Goal: Information Seeking & Learning: Learn about a topic

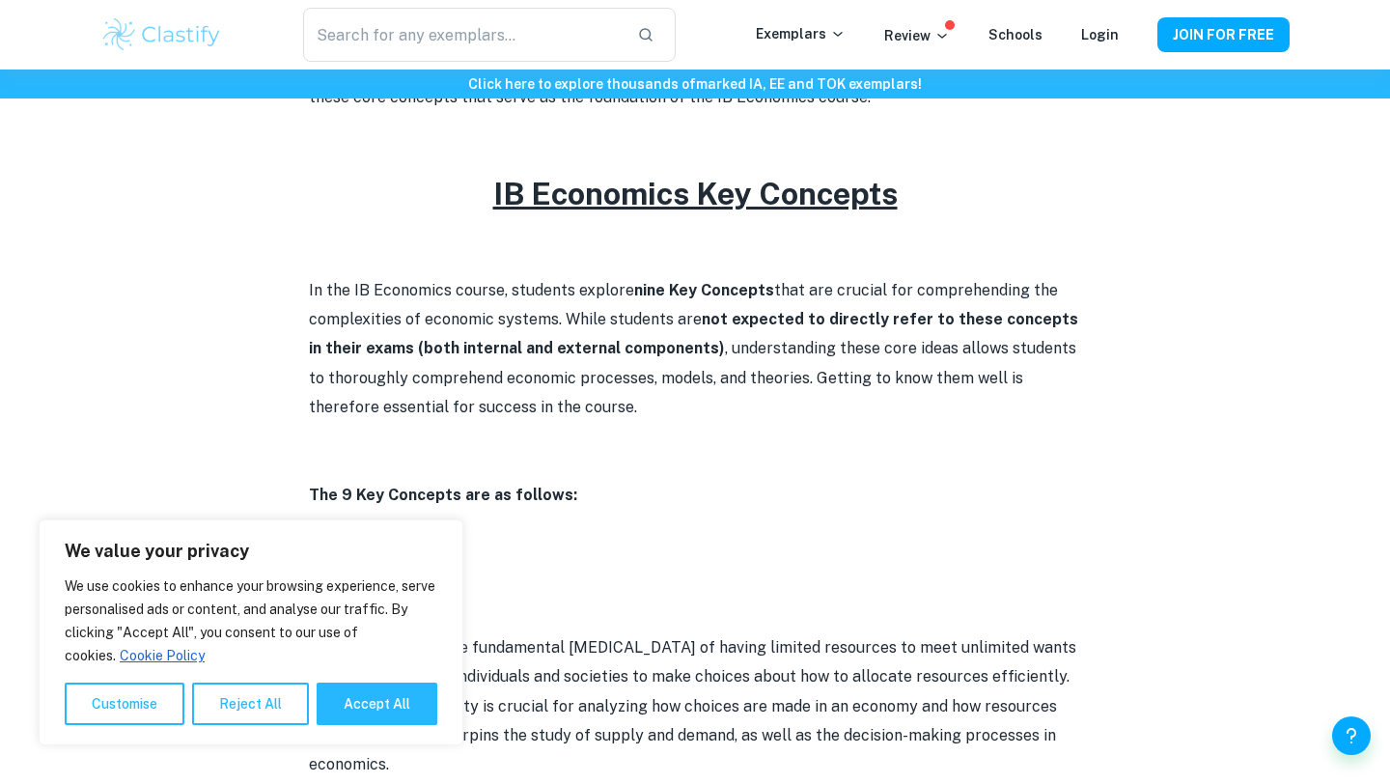
scroll to position [782, 0]
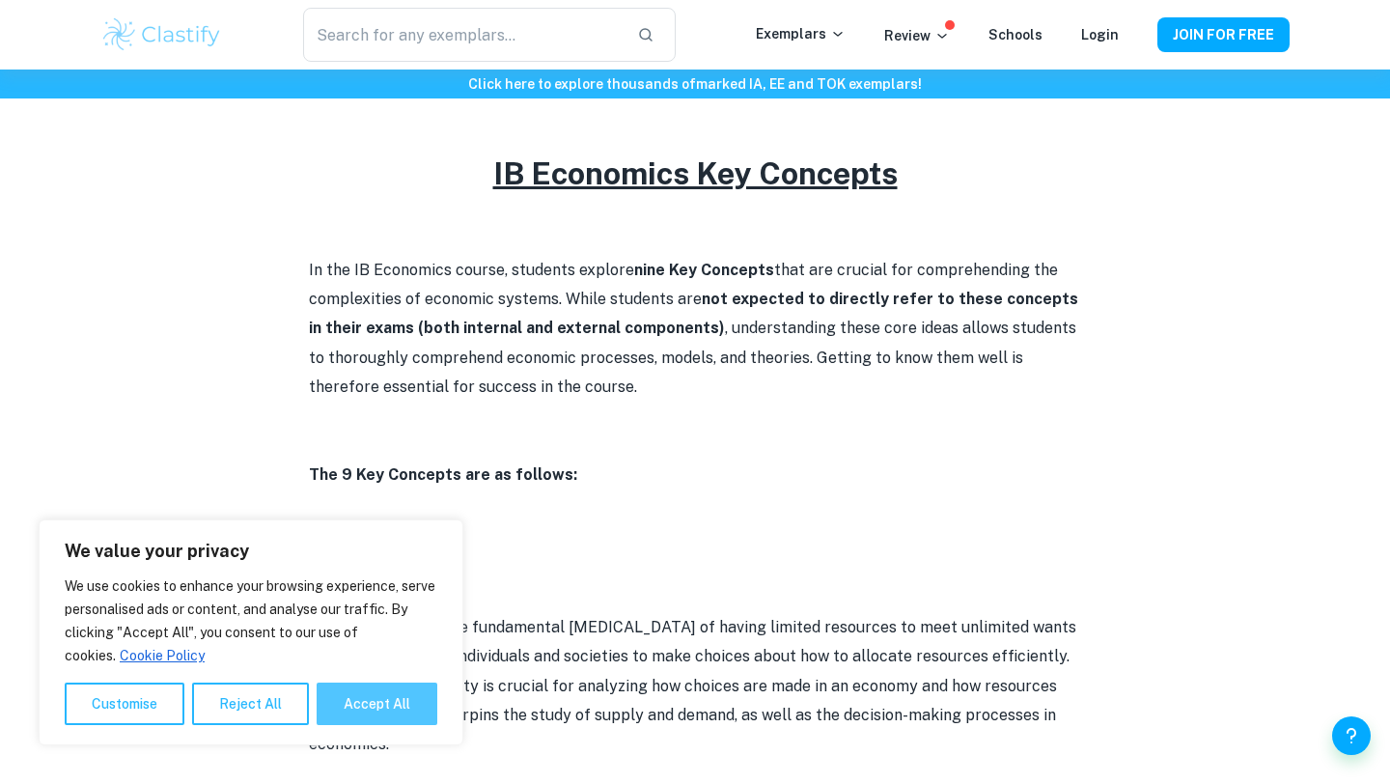
click at [397, 711] on button "Accept All" at bounding box center [377, 703] width 121 height 42
checkbox input "true"
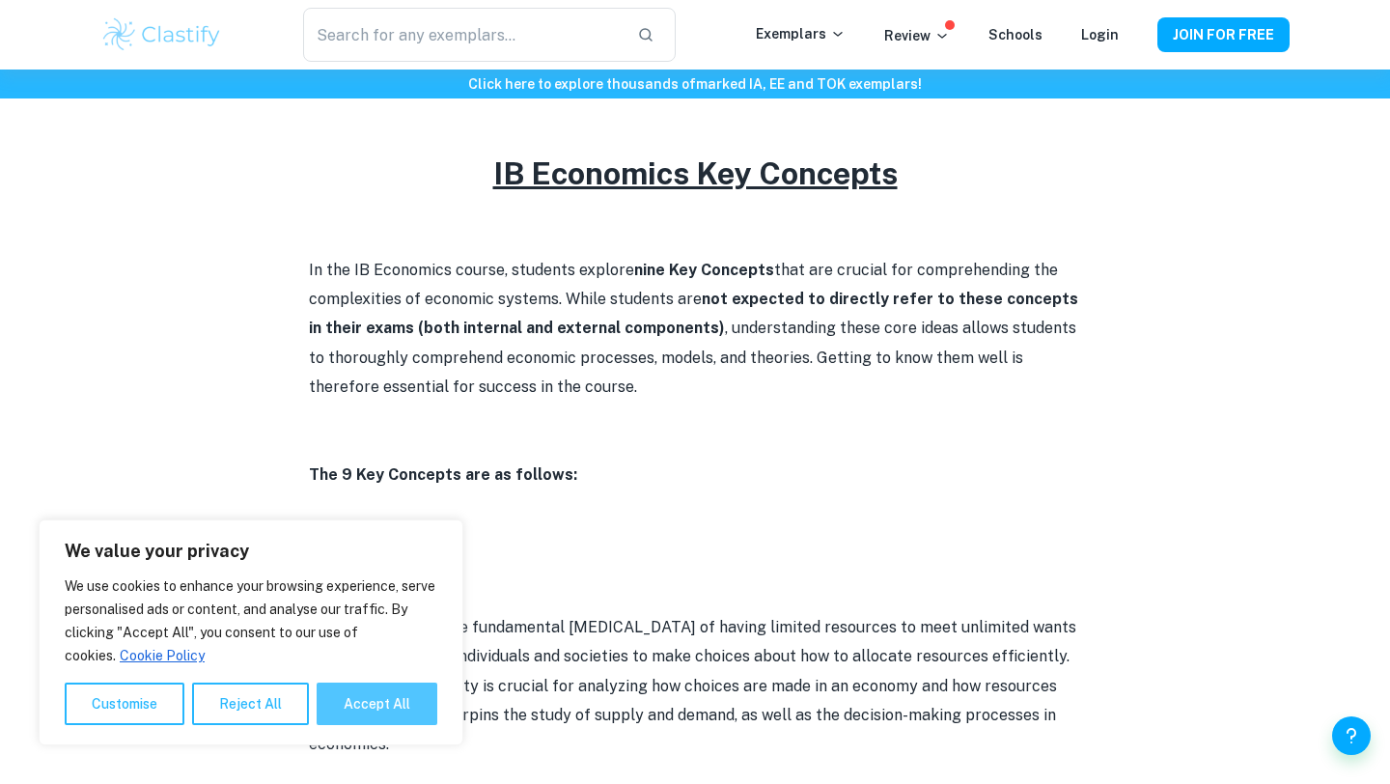
checkbox input "true"
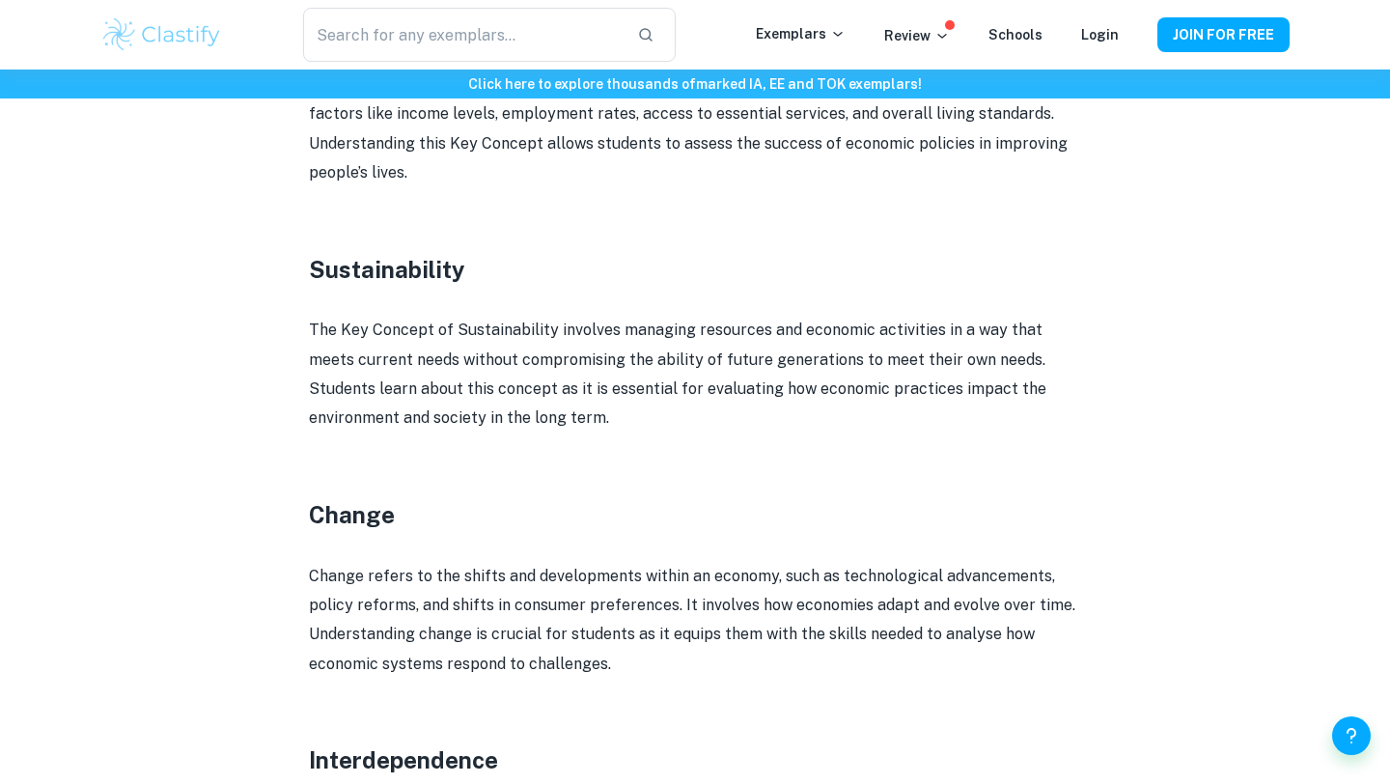
scroll to position [2330, 0]
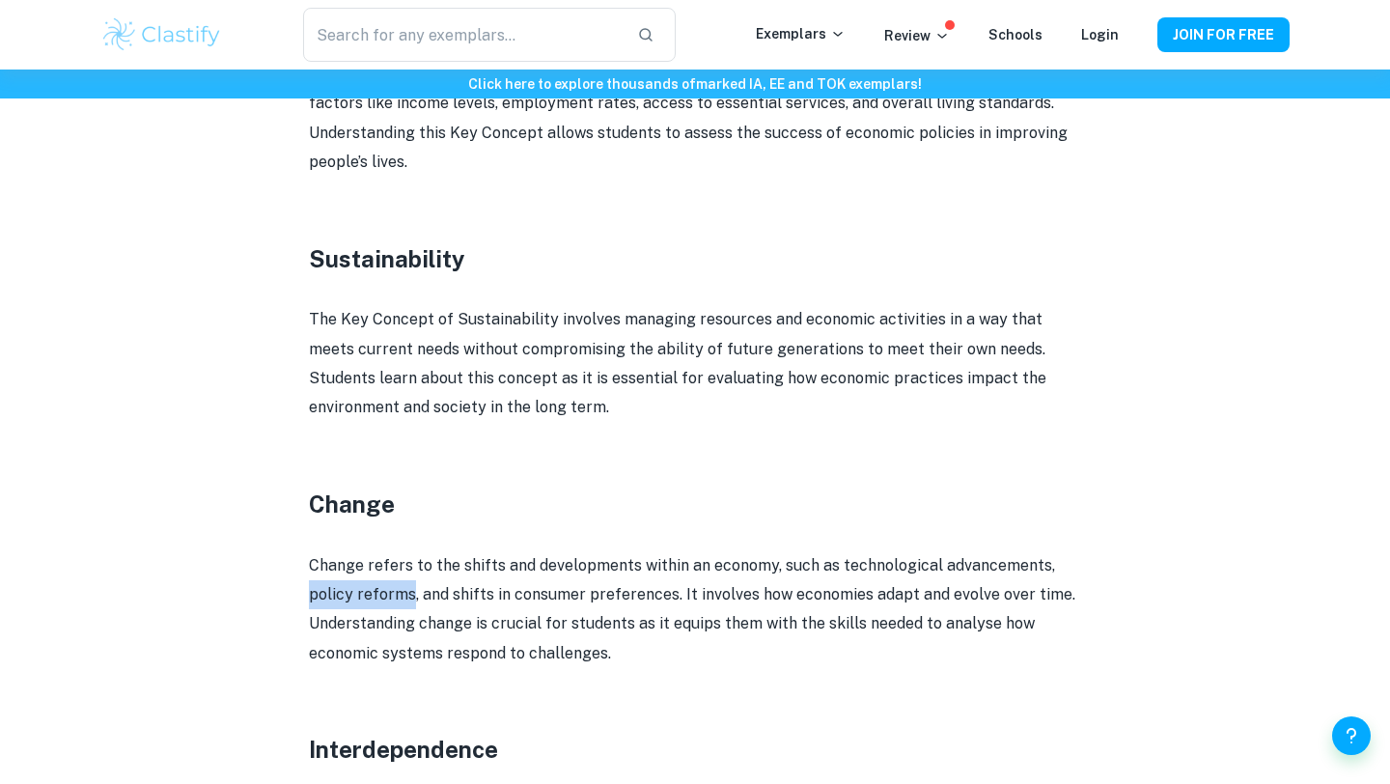
drag, startPoint x: 305, startPoint y: 588, endPoint x: 411, endPoint y: 591, distance: 106.2
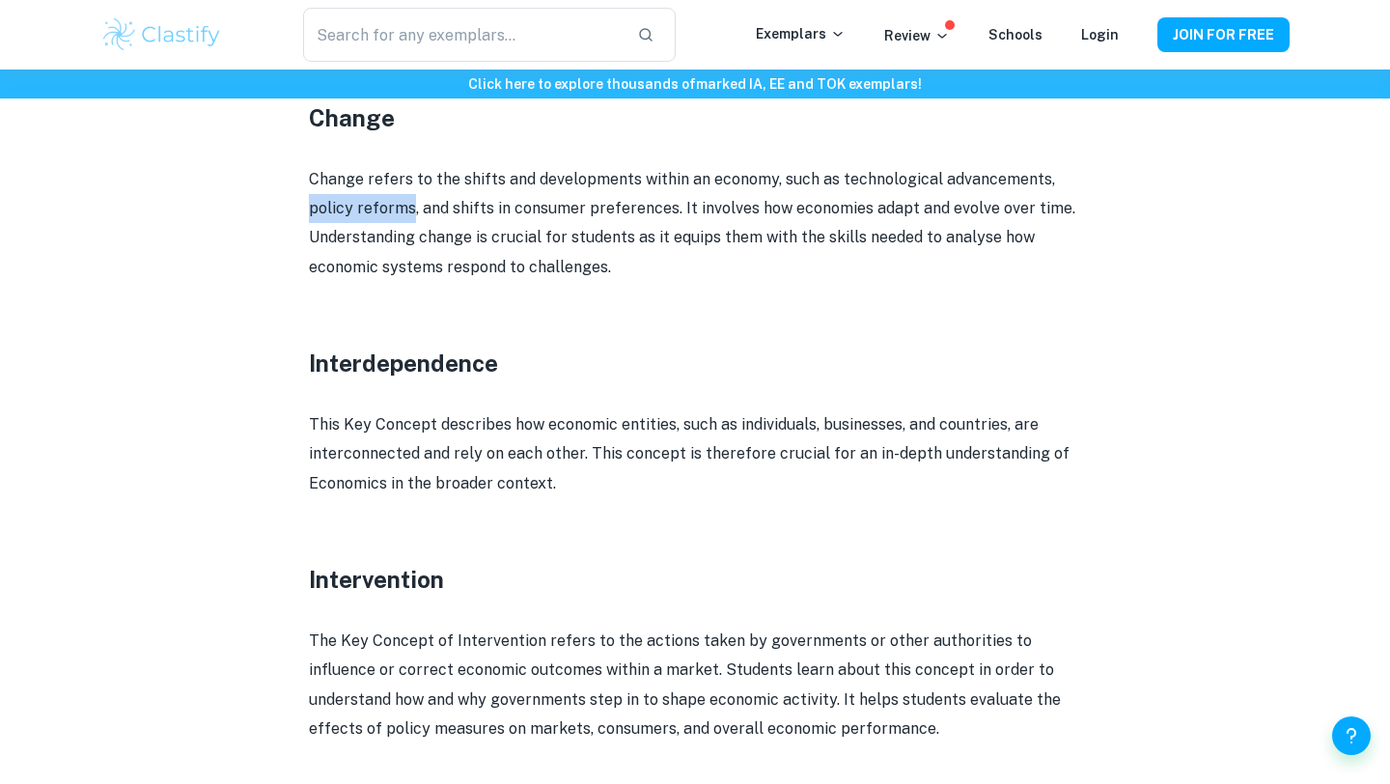
scroll to position [2731, 0]
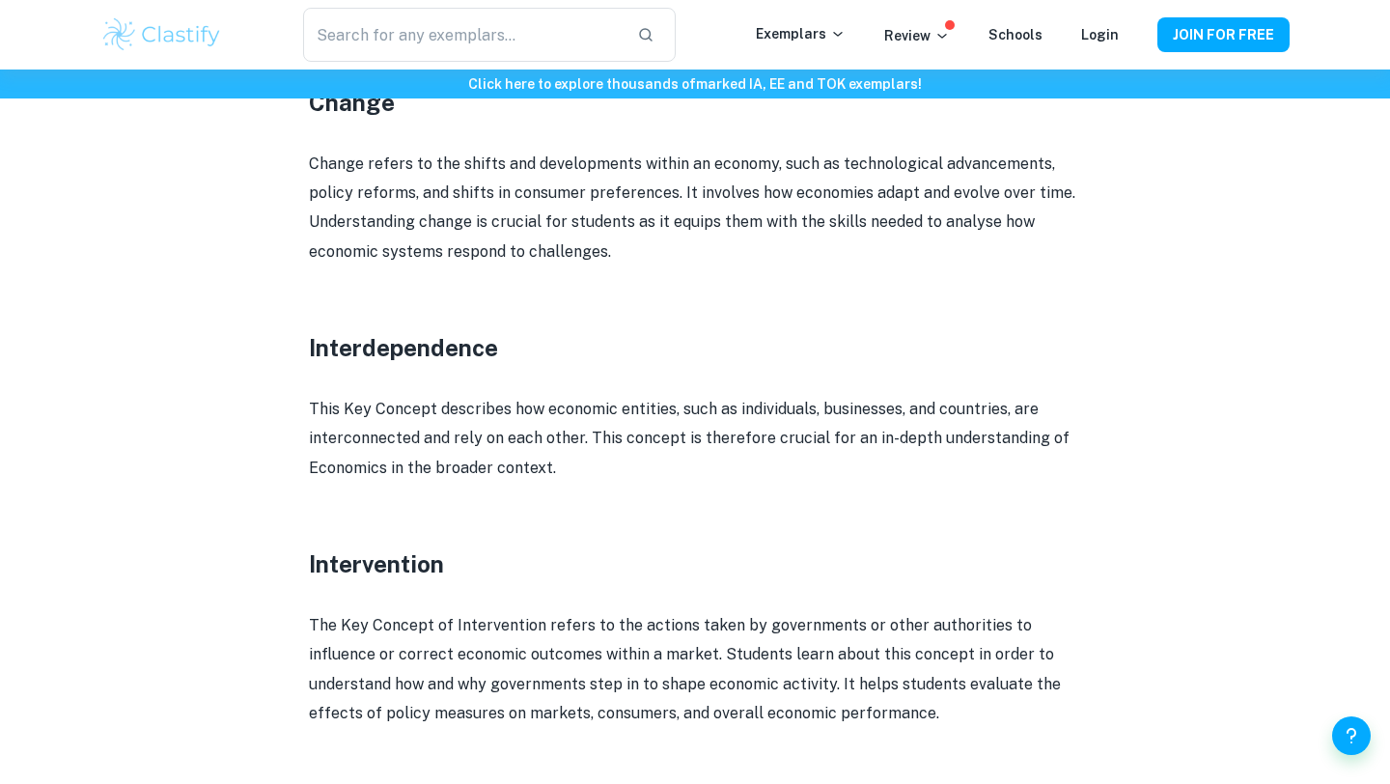
click at [520, 570] on h3 "Intervention" at bounding box center [695, 563] width 772 height 35
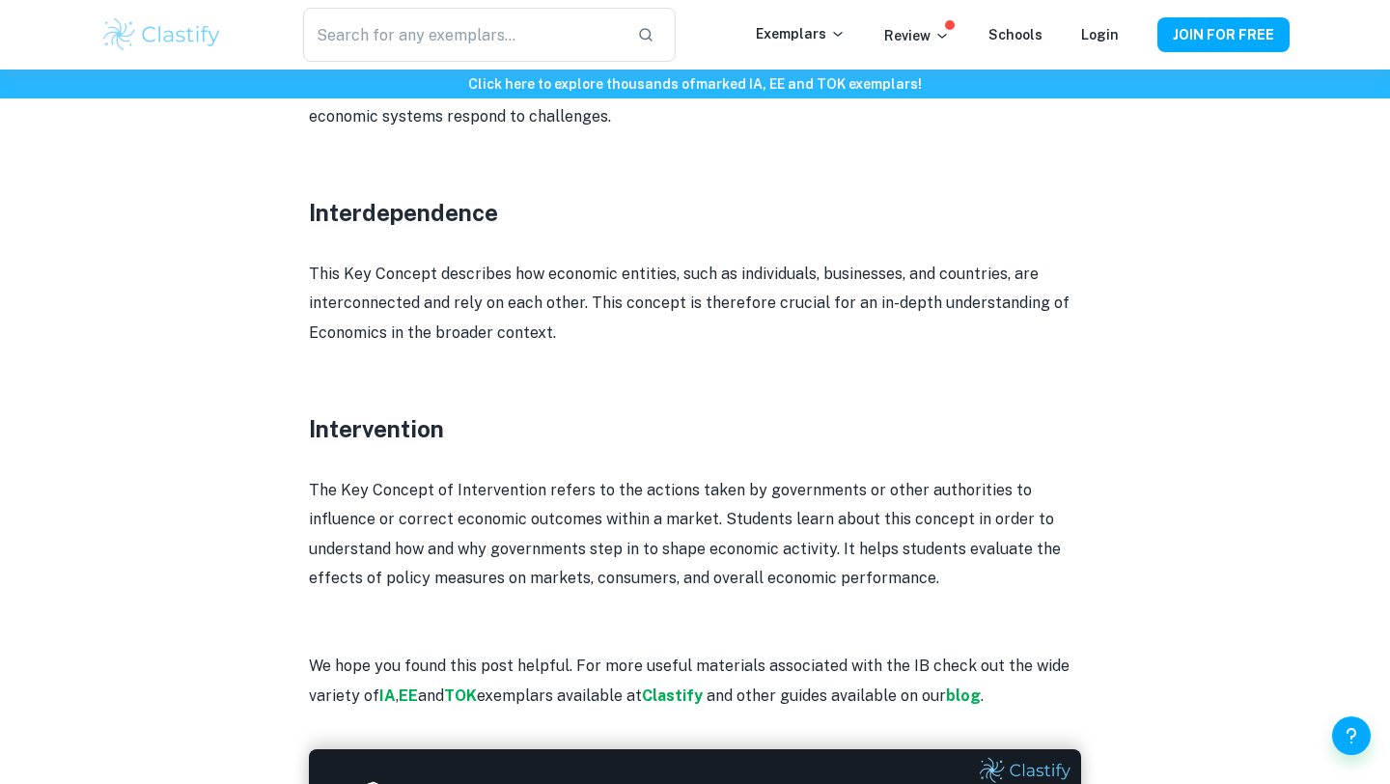
scroll to position [2868, 0]
